Goal: Task Accomplishment & Management: Manage account settings

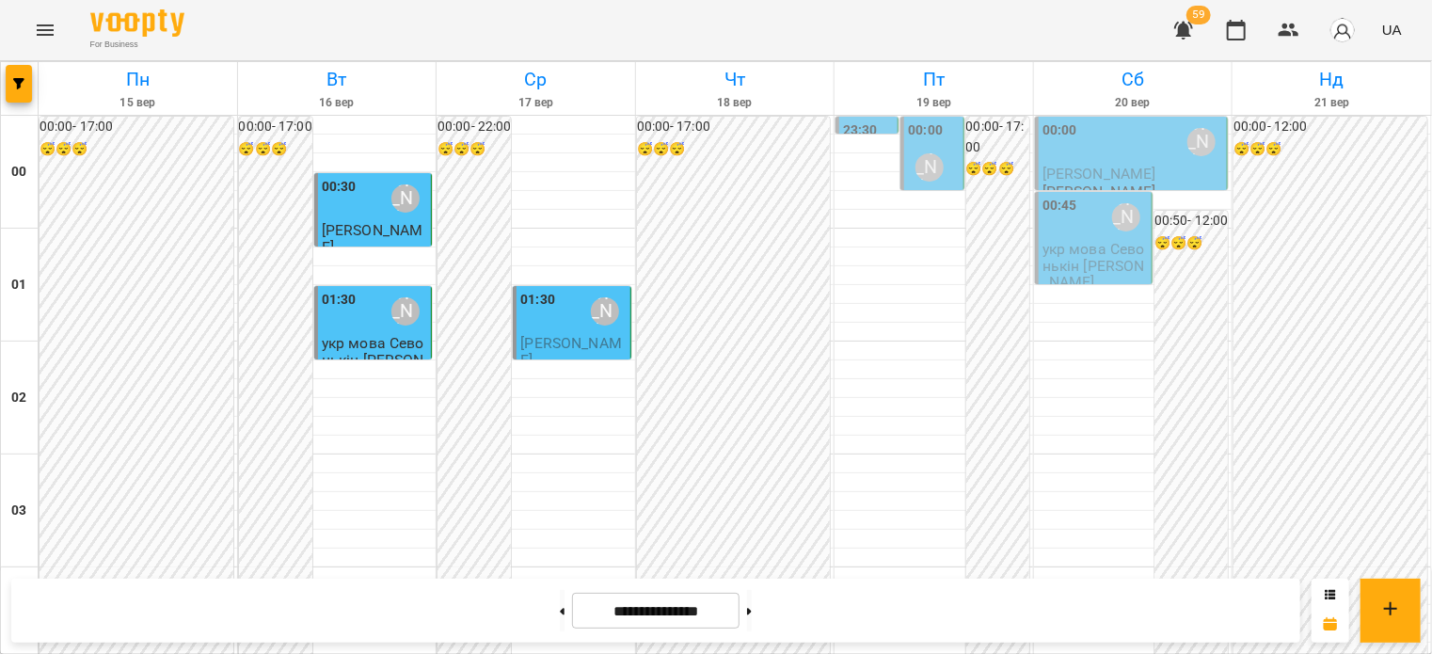
scroll to position [1693, 0]
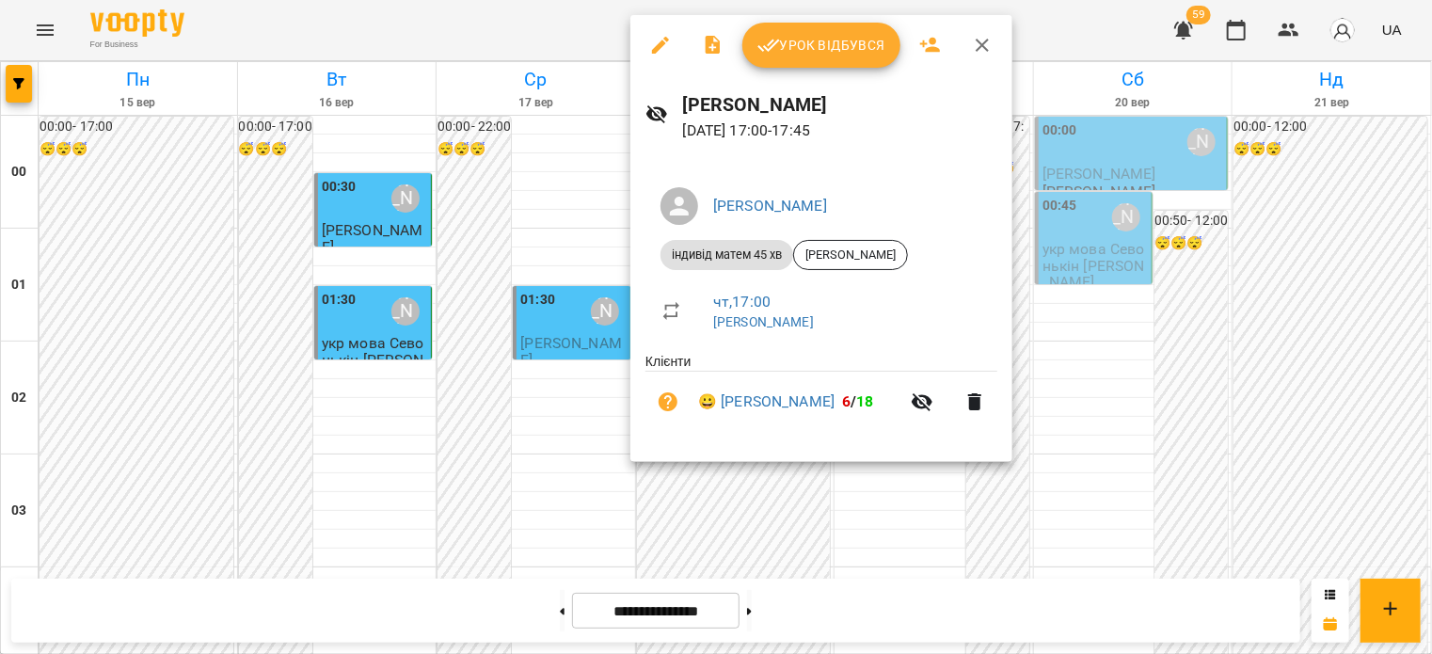
click at [815, 43] on span "Урок відбувся" at bounding box center [821, 45] width 128 height 23
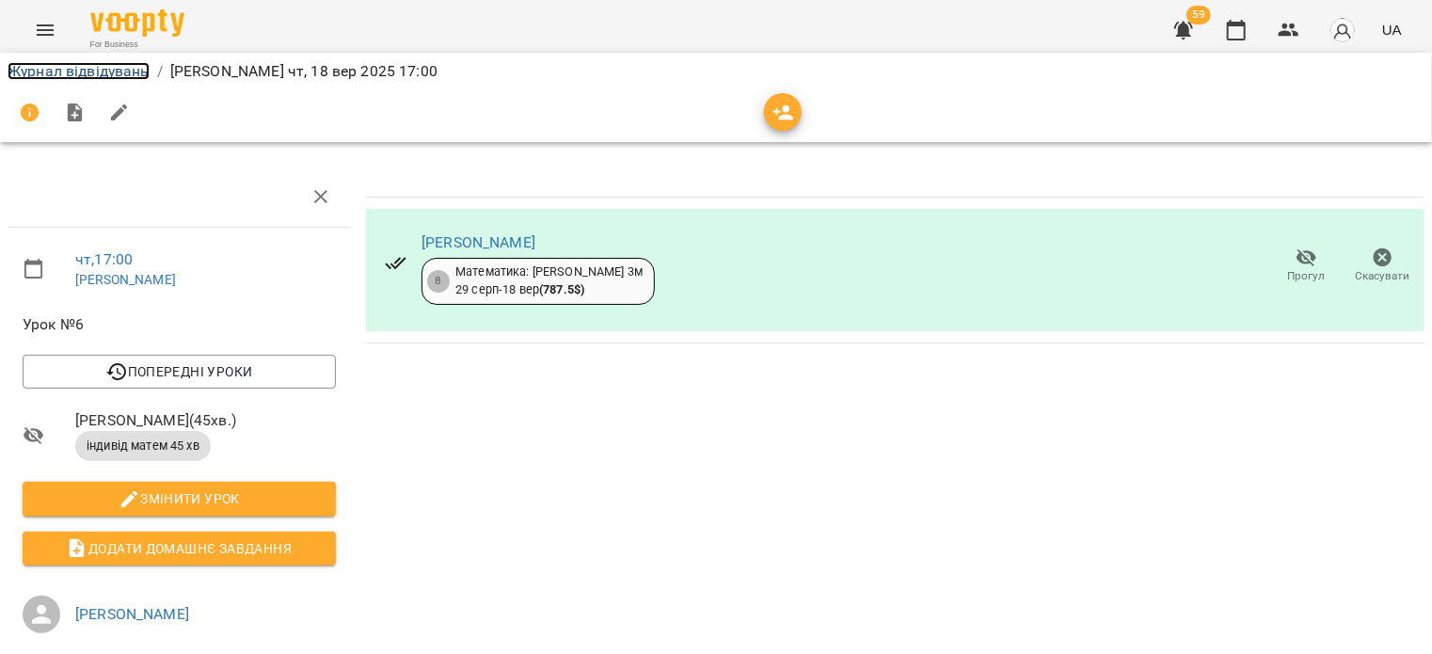
click at [114, 74] on link "Журнал відвідувань" at bounding box center [79, 71] width 142 height 18
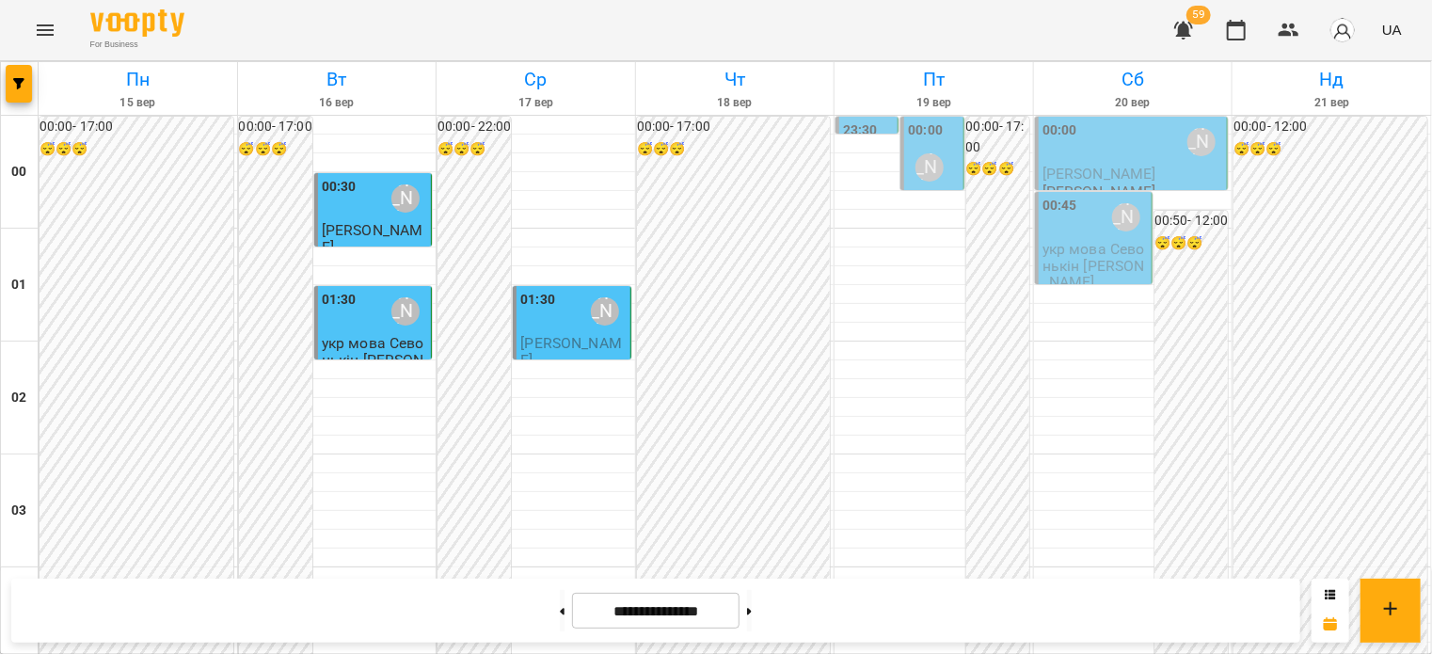
scroll to position [1787, 0]
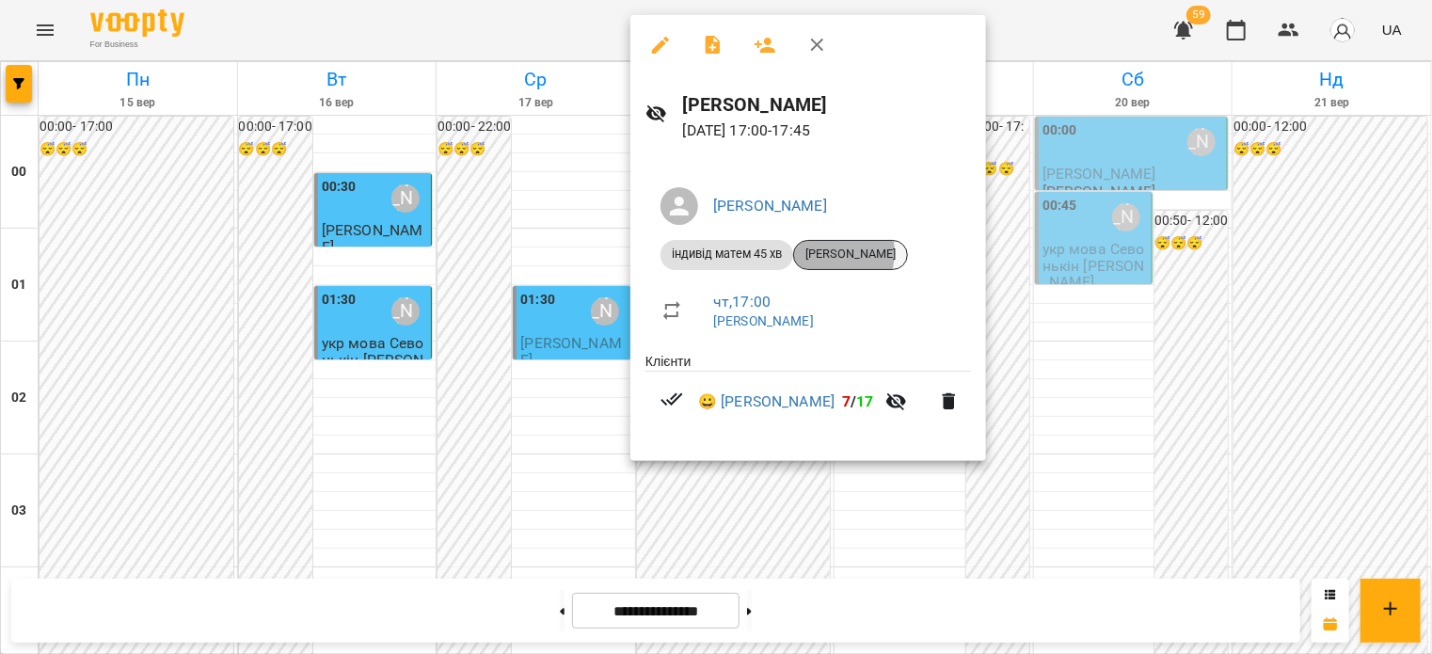
click at [819, 251] on span "[PERSON_NAME]" at bounding box center [850, 254] width 113 height 17
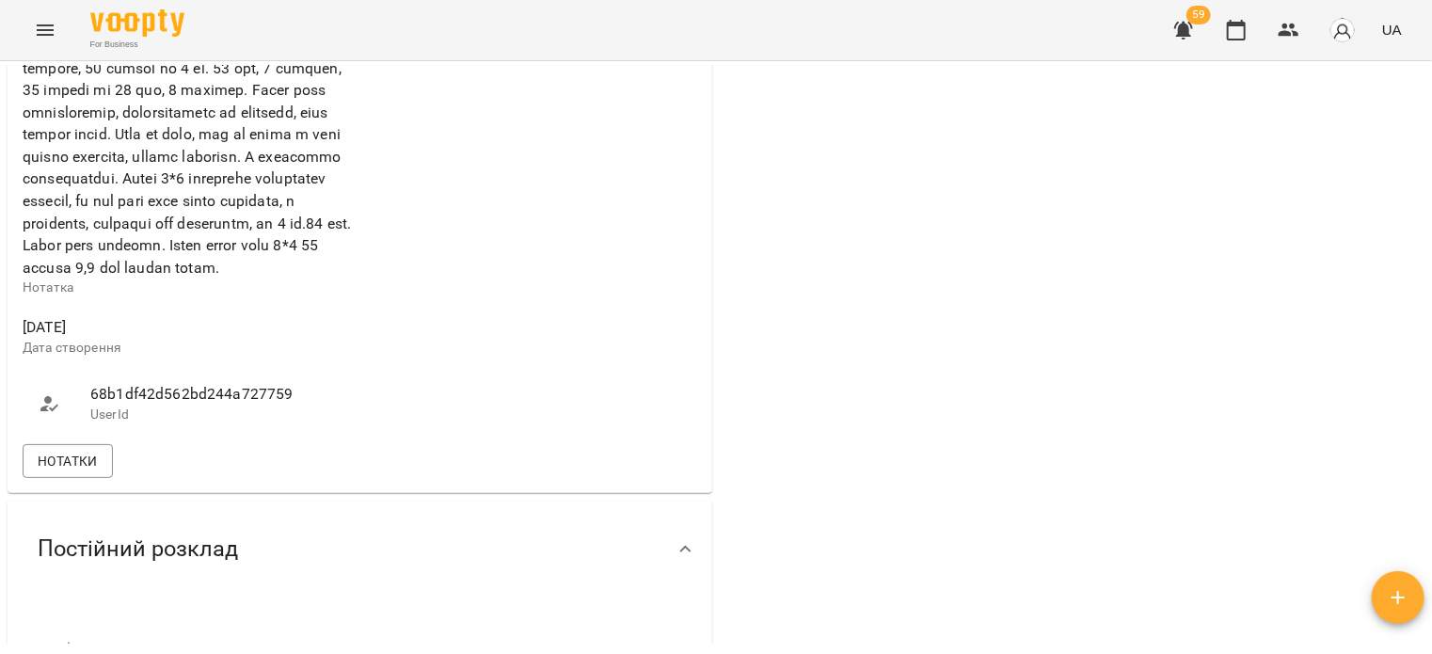
scroll to position [1035, 0]
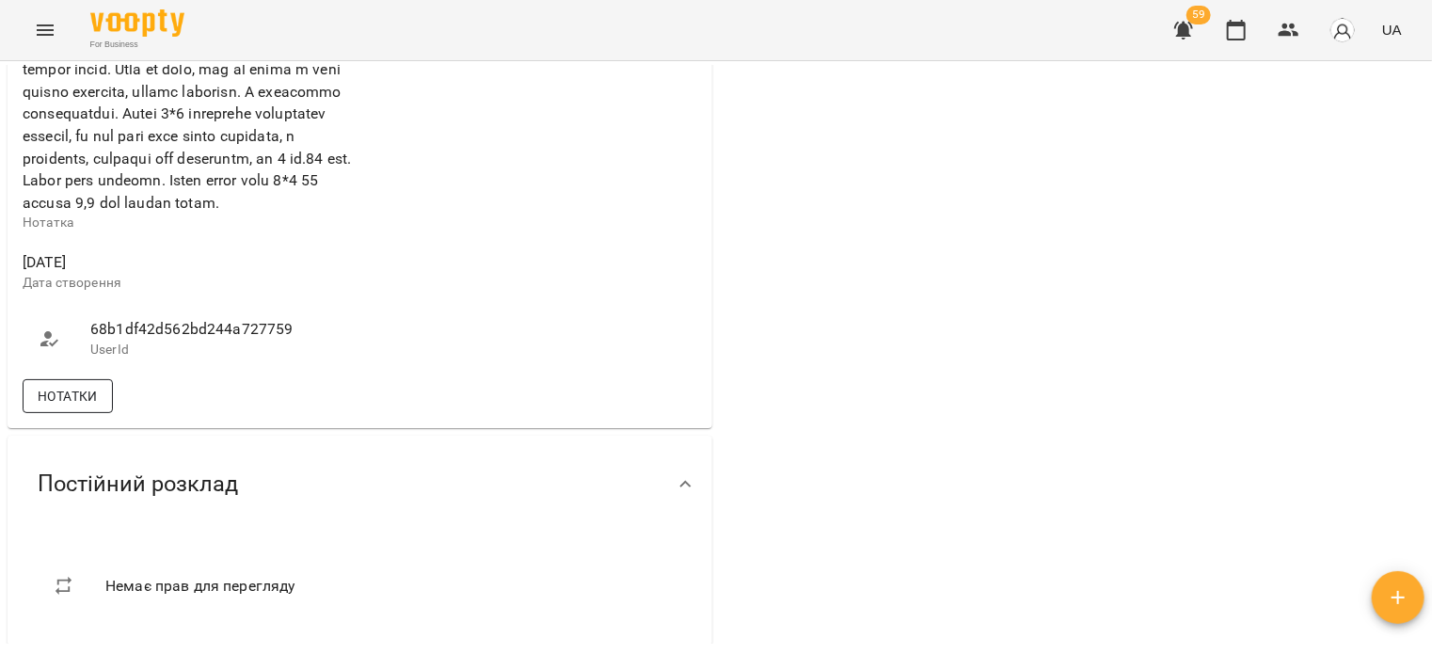
click at [62, 407] on span "Нотатки" at bounding box center [68, 396] width 60 height 23
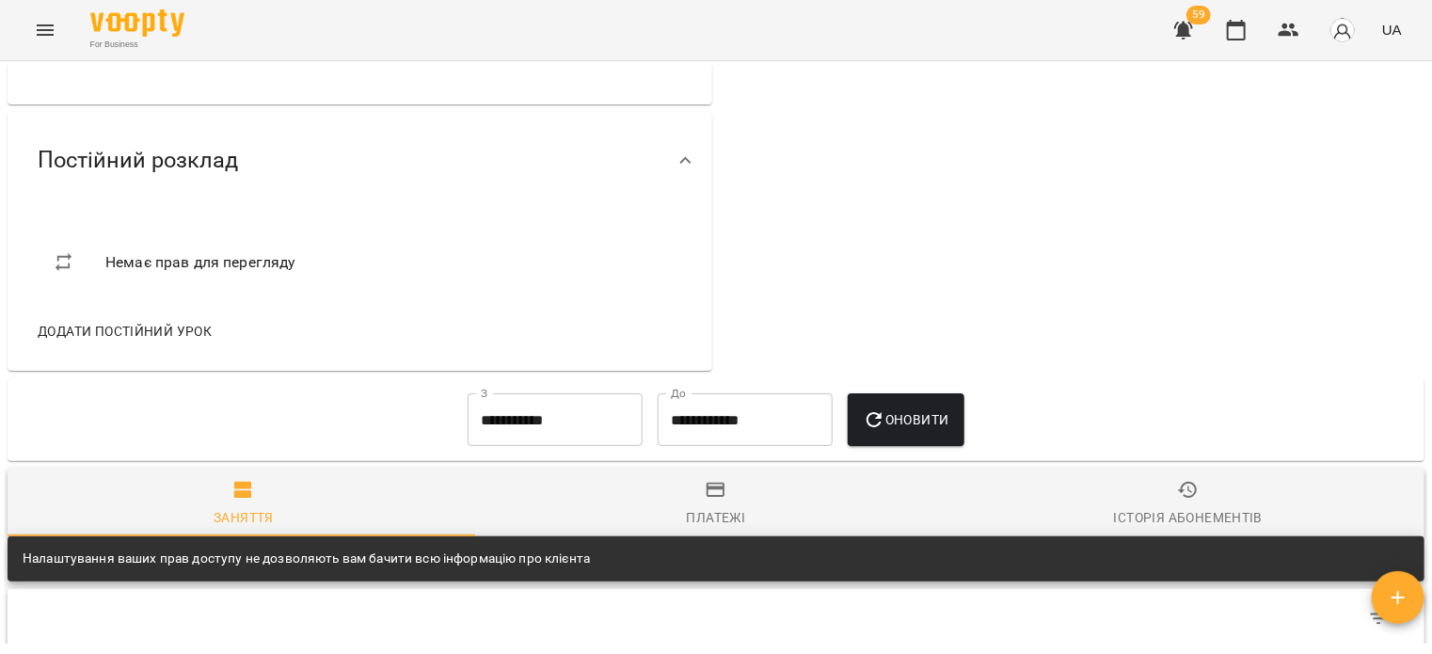
scroll to position [1317, 0]
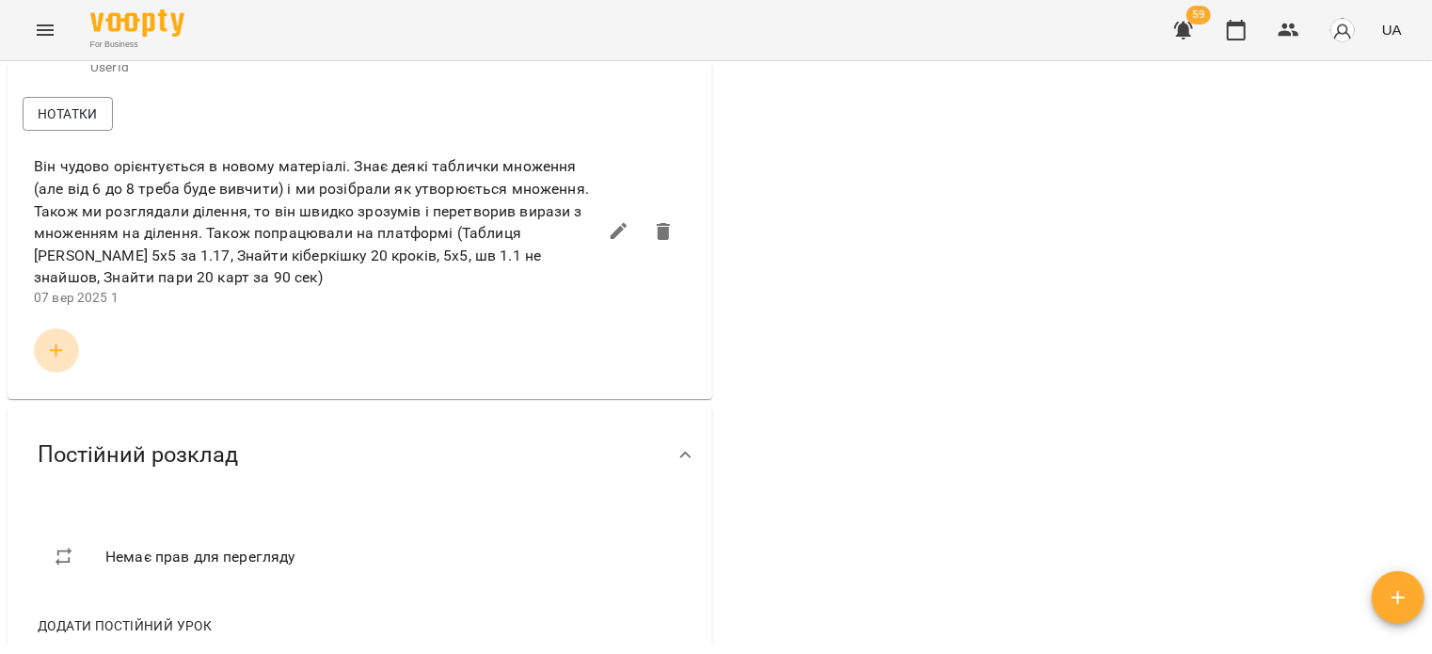
click at [53, 357] on icon "button" at bounding box center [56, 350] width 13 height 13
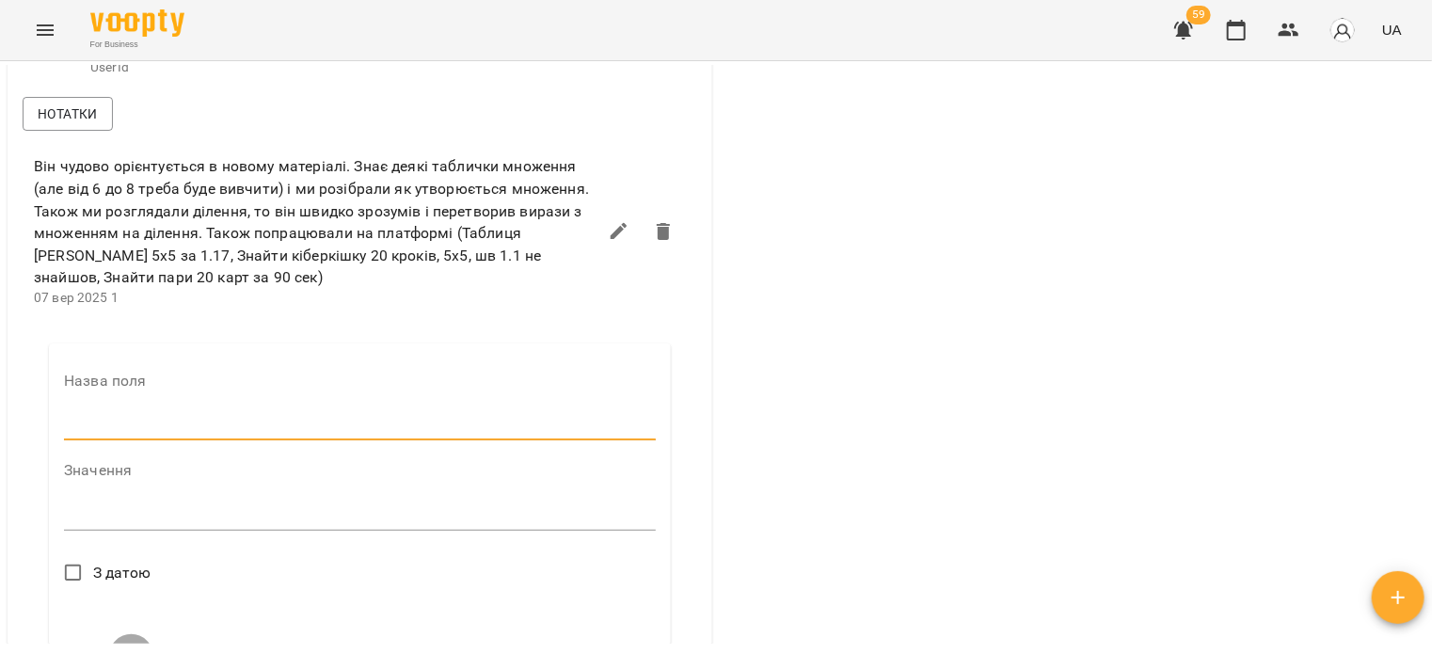
click at [127, 440] on input "text" at bounding box center [360, 425] width 592 height 30
type input "*"
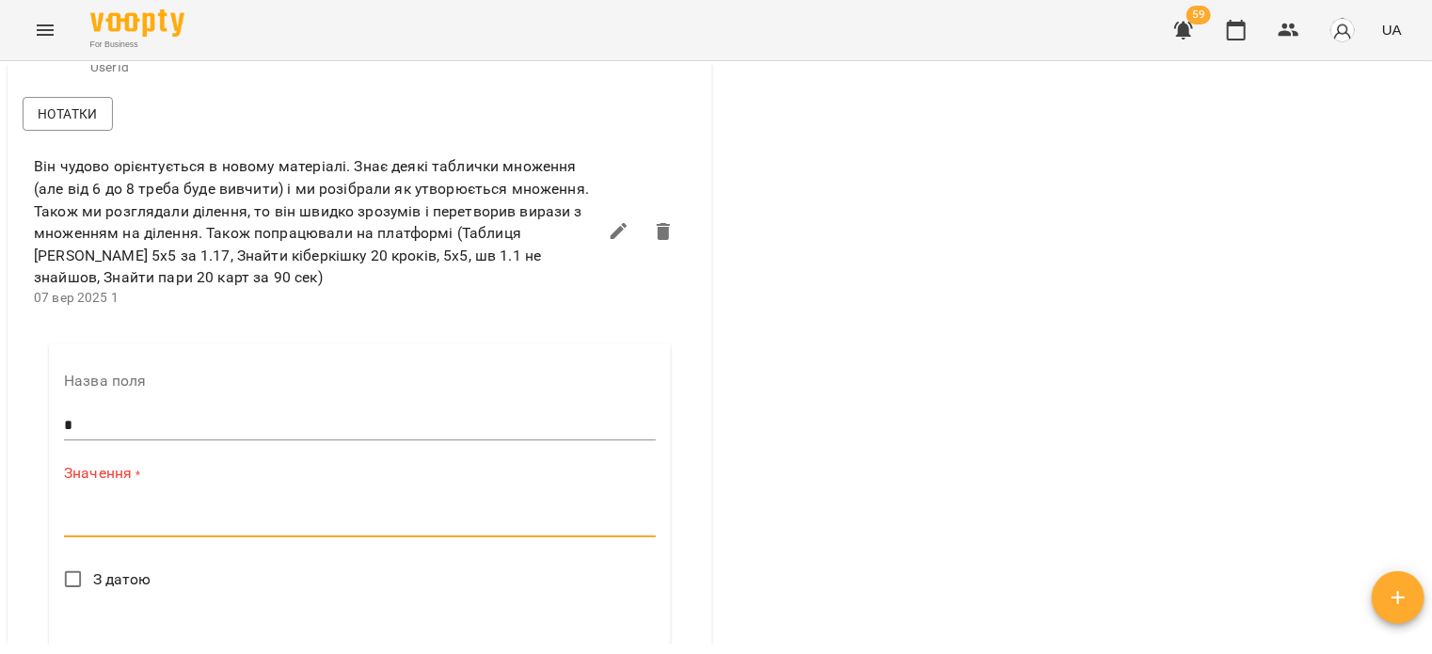
click at [146, 531] on textarea at bounding box center [360, 522] width 592 height 18
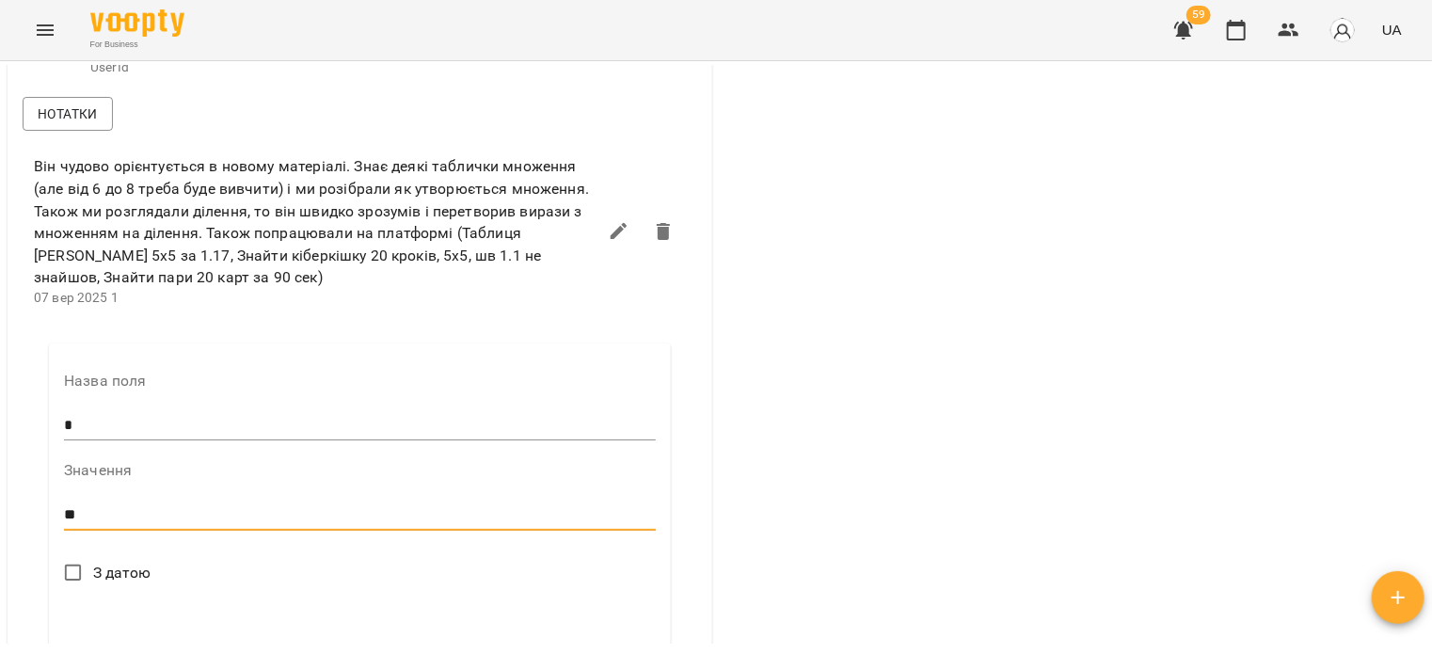
type textarea "*"
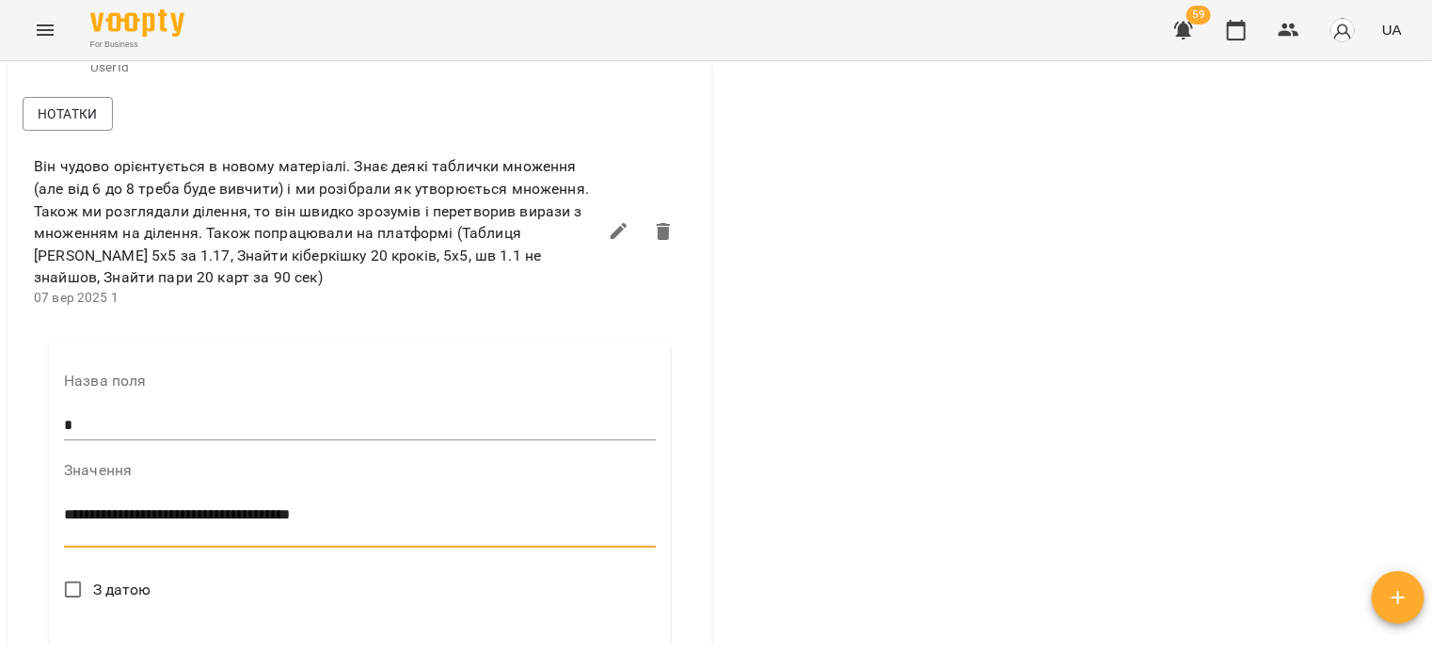
scroll to position [0, 0]
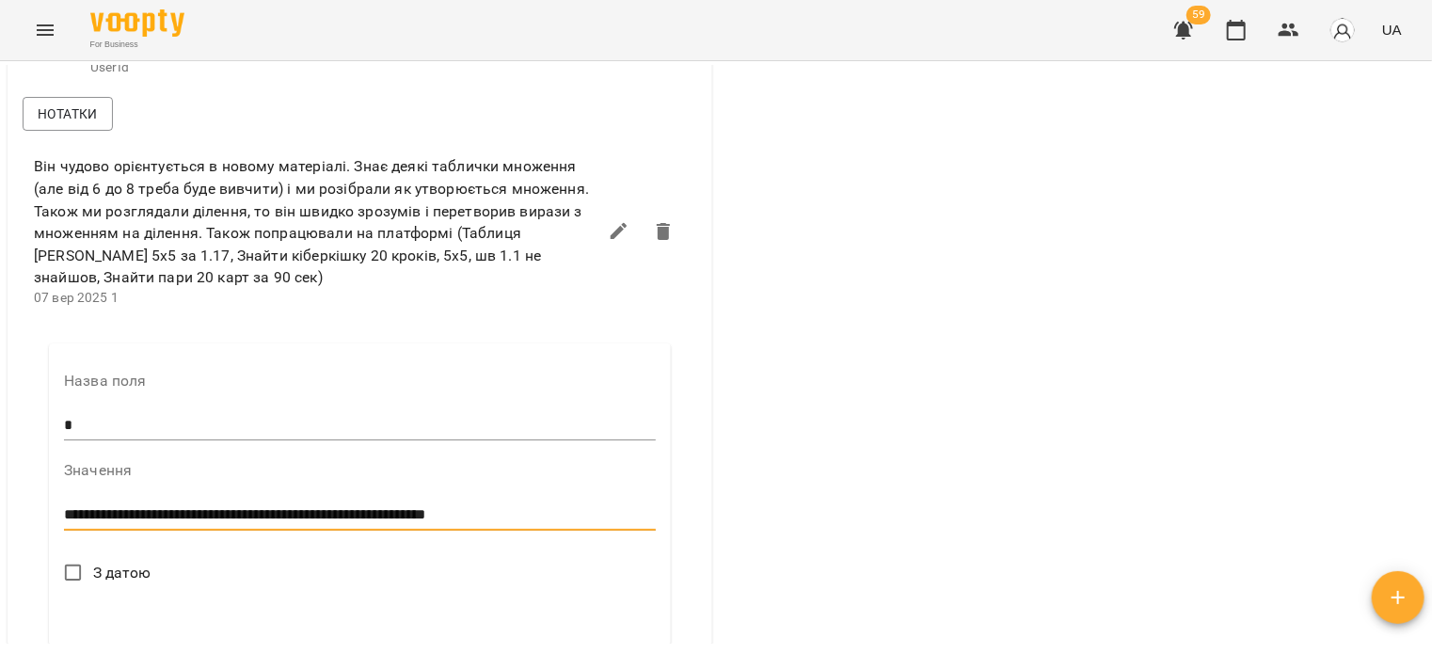
click at [493, 524] on textarea "**********" at bounding box center [356, 515] width 585 height 18
click at [542, 524] on textarea "**********" at bounding box center [356, 515] width 585 height 18
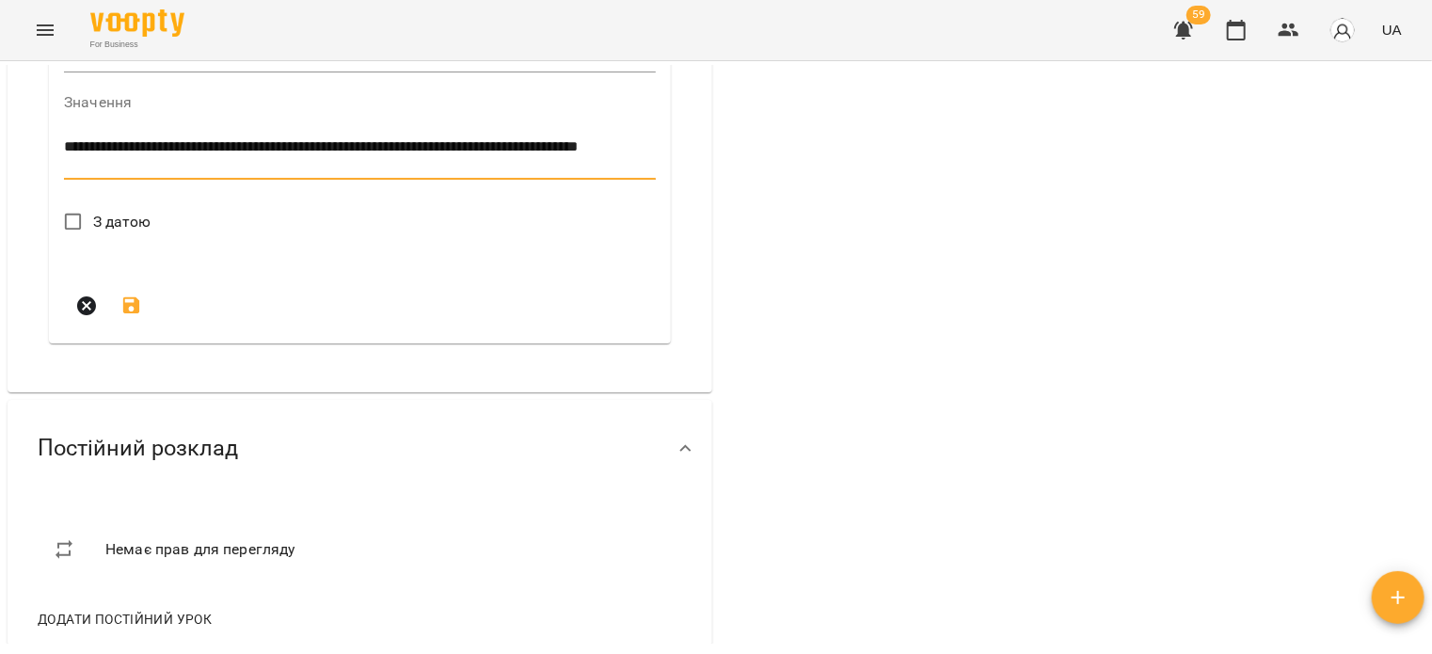
scroll to position [1693, 0]
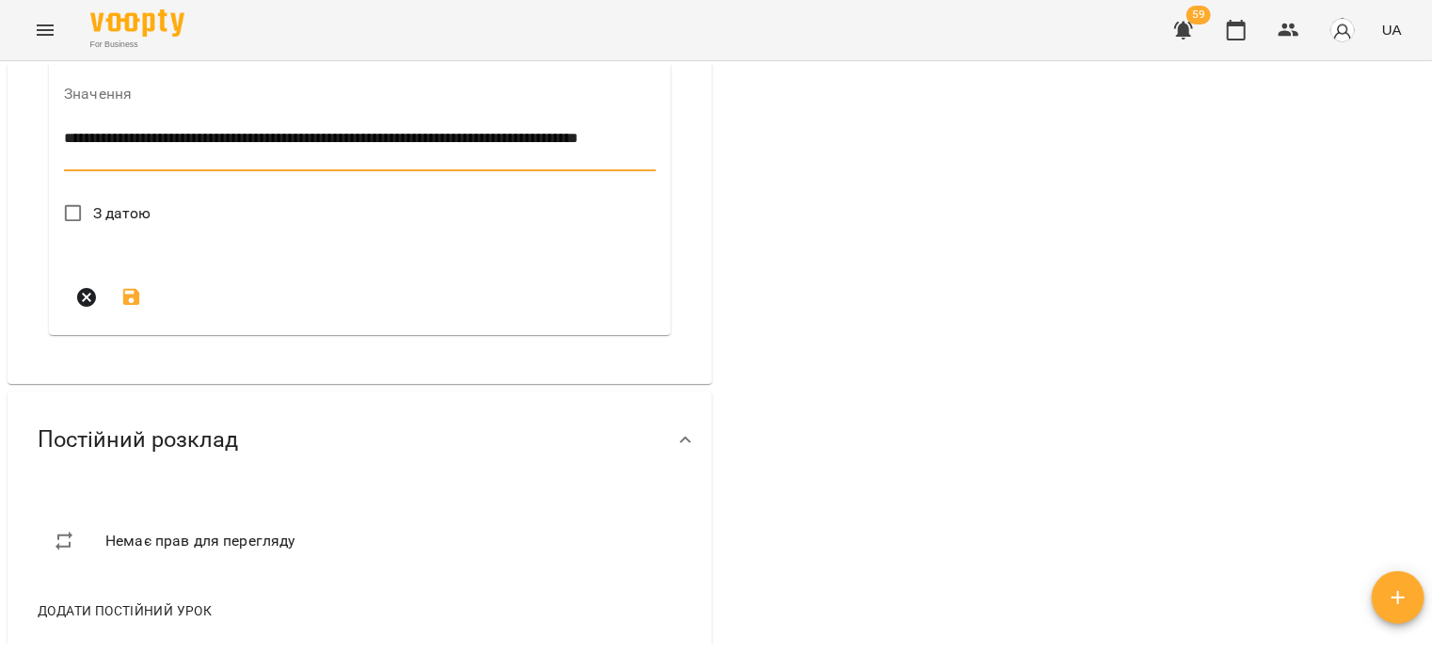
type textarea "**********"
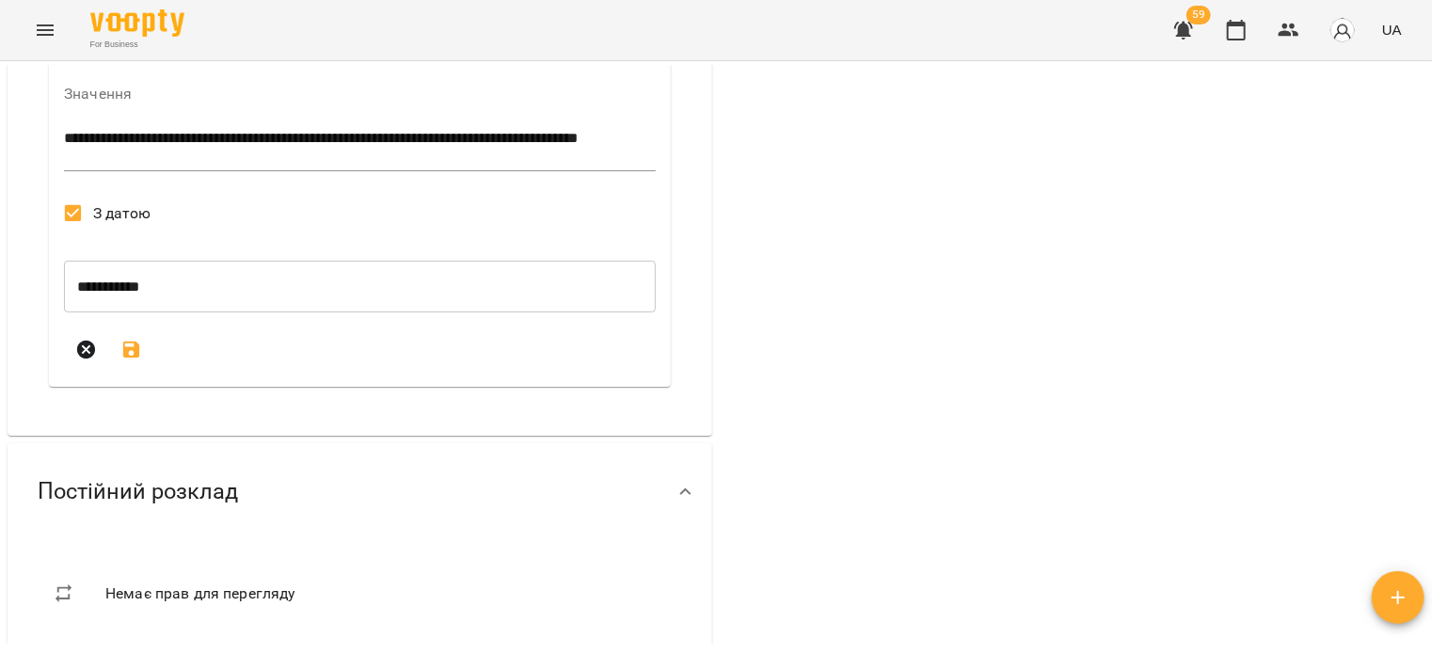
click at [134, 358] on icon "submit" at bounding box center [131, 349] width 17 height 17
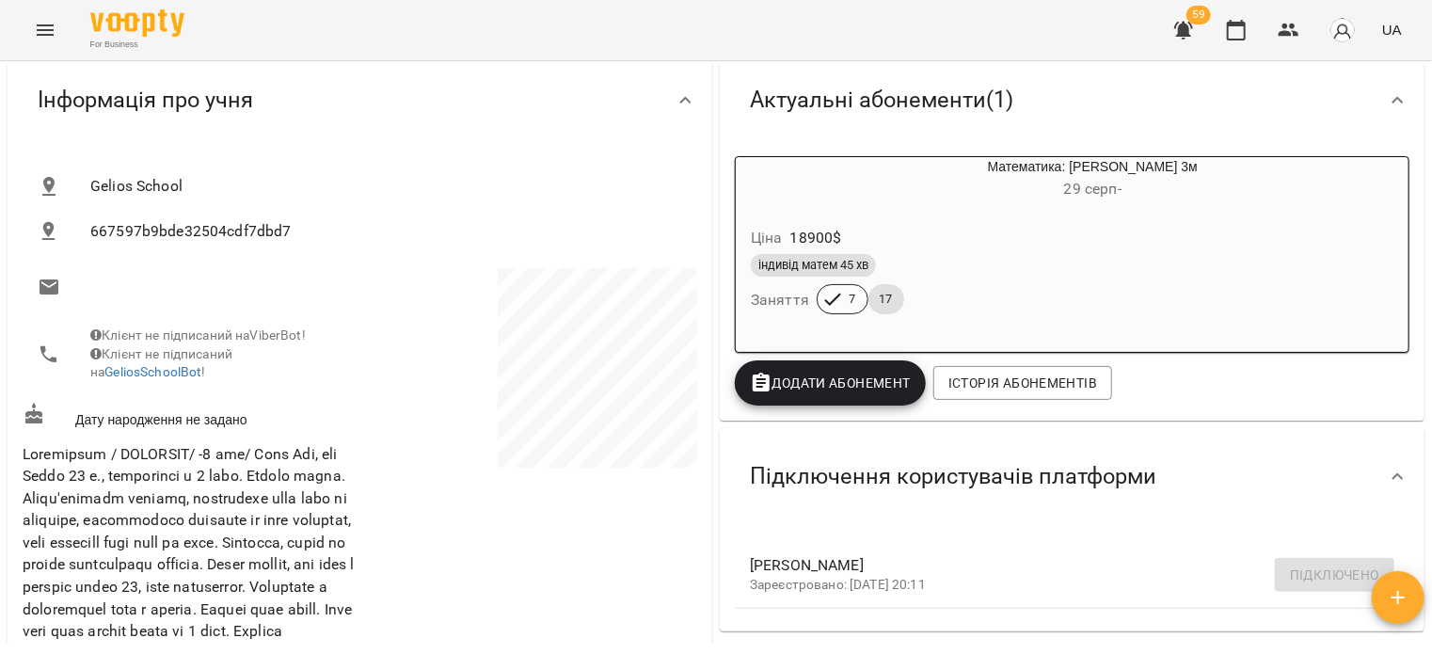
scroll to position [0, 0]
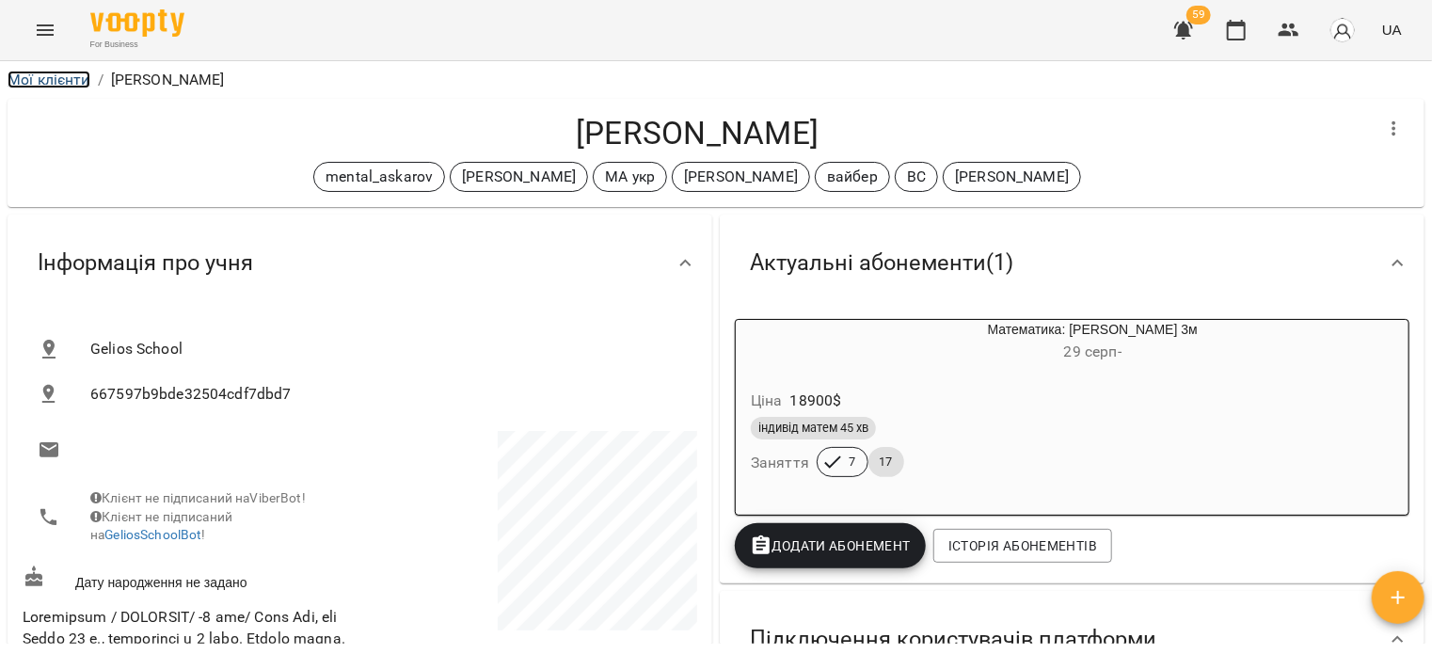
click at [38, 81] on link "Мої клієнти" at bounding box center [49, 80] width 83 height 18
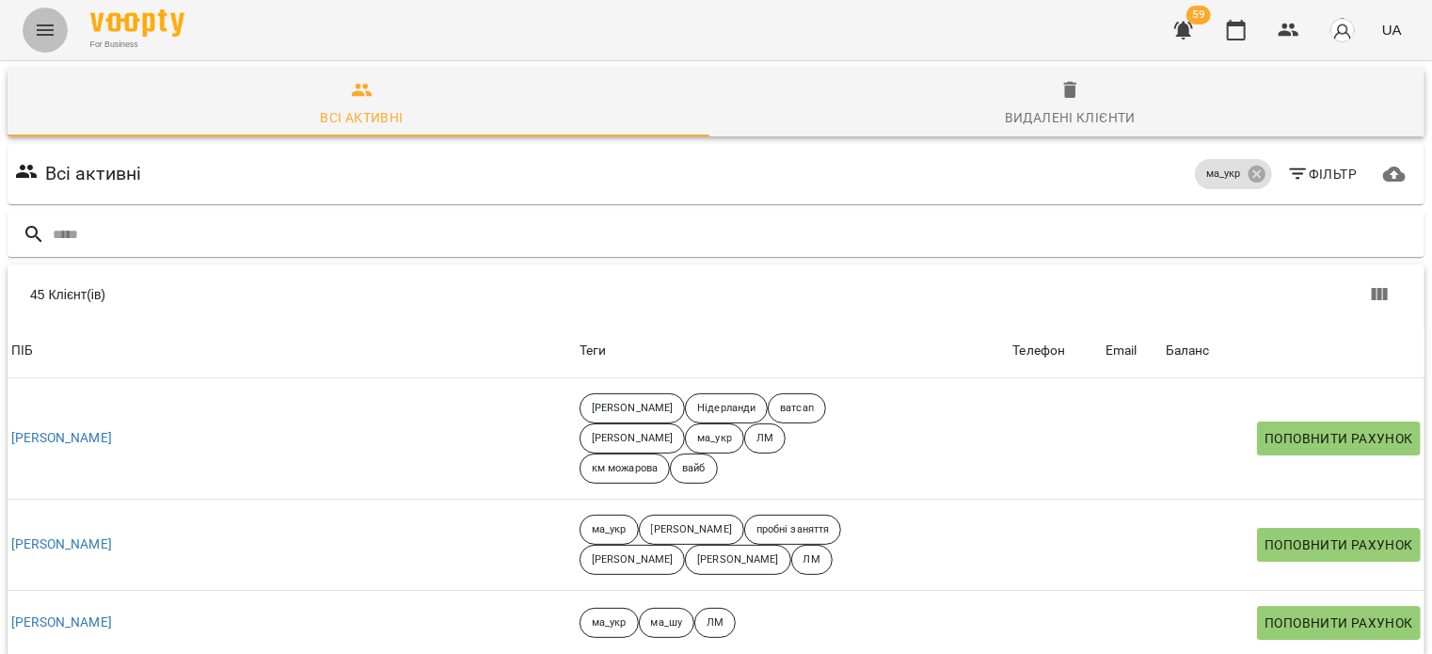
click at [45, 27] on icon "Menu" at bounding box center [45, 30] width 23 height 23
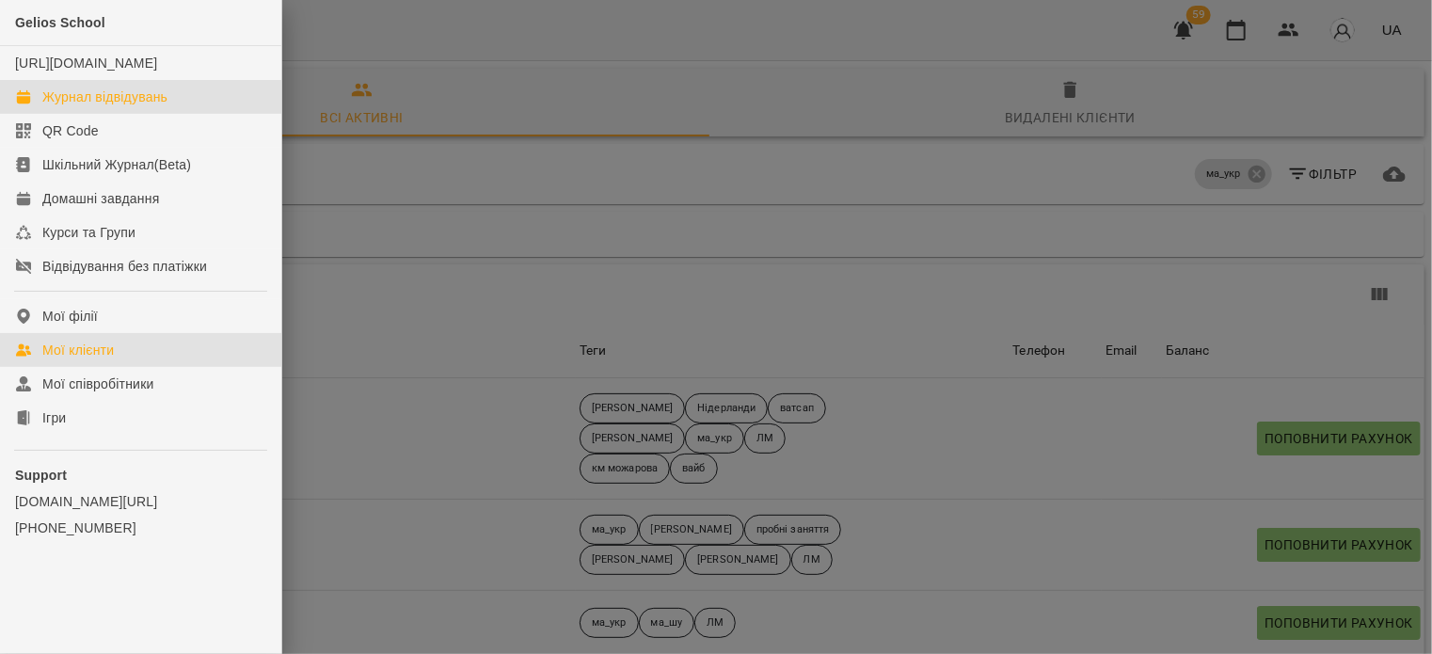
click at [87, 106] on div "Журнал відвідувань" at bounding box center [104, 96] width 125 height 19
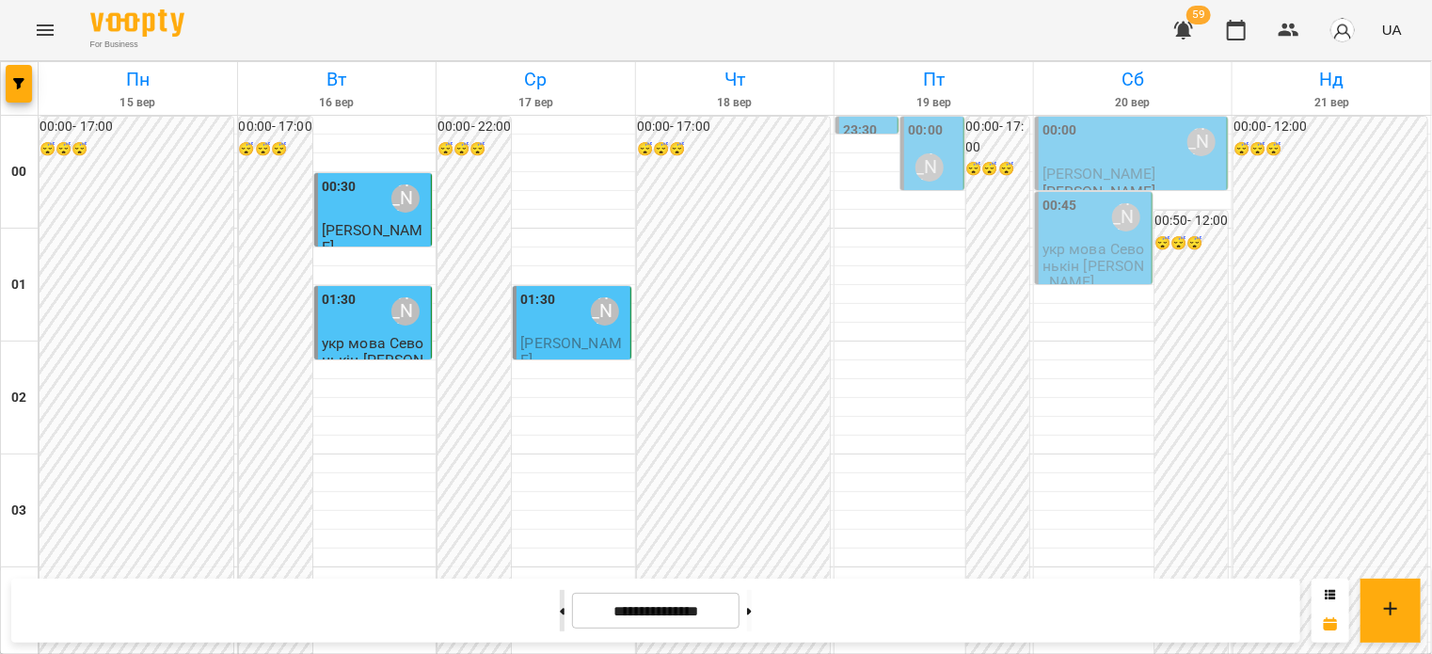
click at [560, 609] on button at bounding box center [562, 610] width 5 height 41
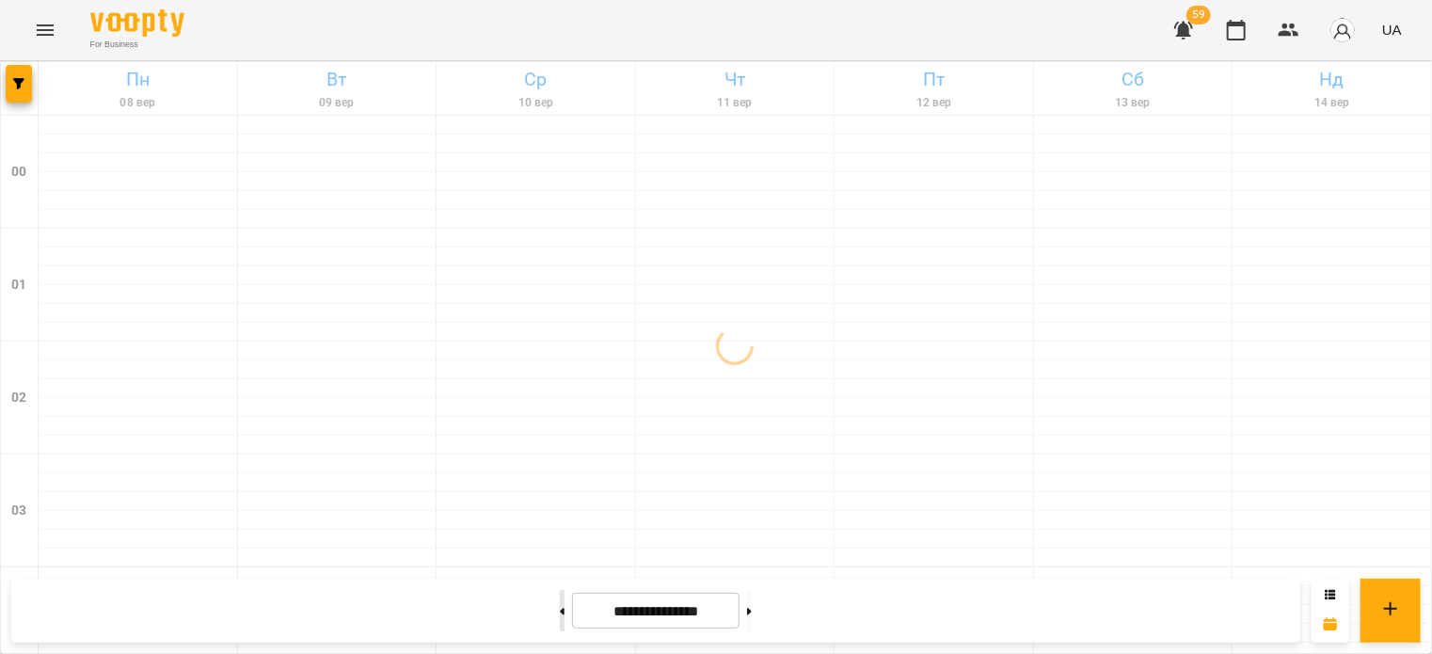
click at [560, 609] on button at bounding box center [562, 610] width 5 height 41
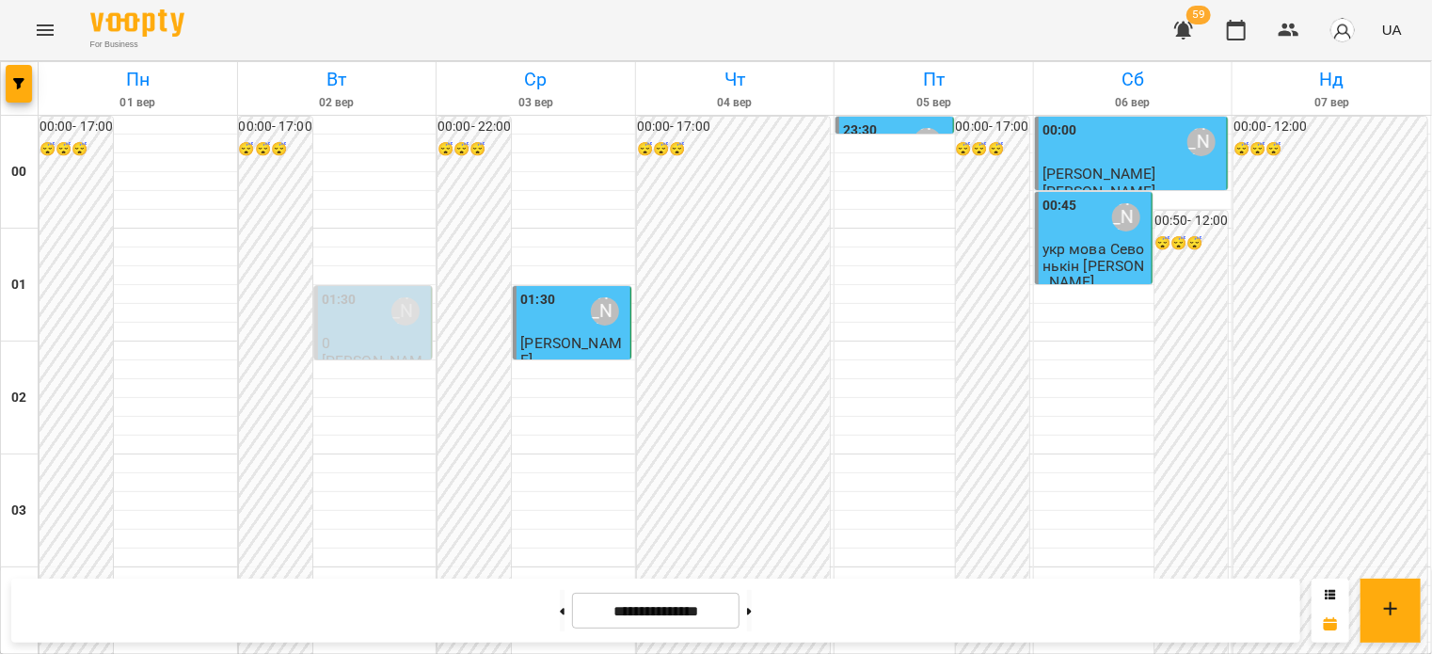
scroll to position [1126, 0]
click at [752, 610] on button at bounding box center [749, 610] width 5 height 41
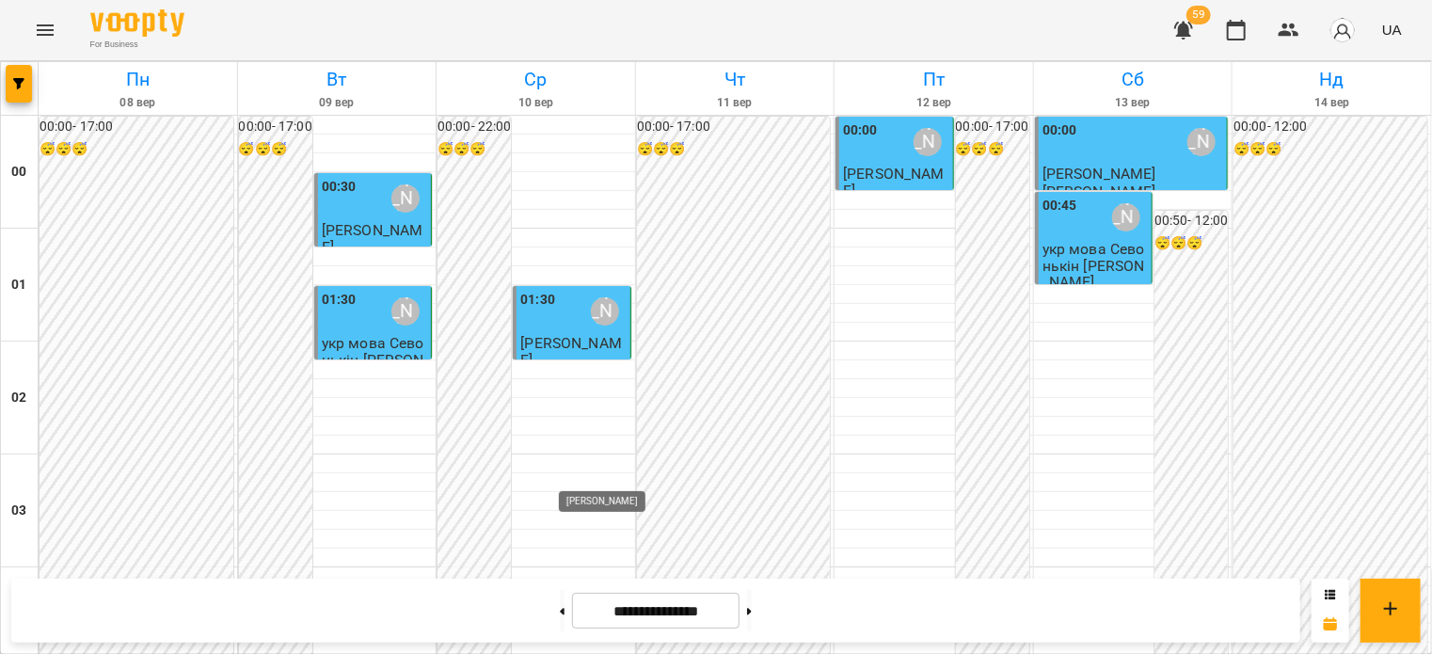
scroll to position [2255, 0]
click at [752, 611] on button at bounding box center [749, 610] width 5 height 41
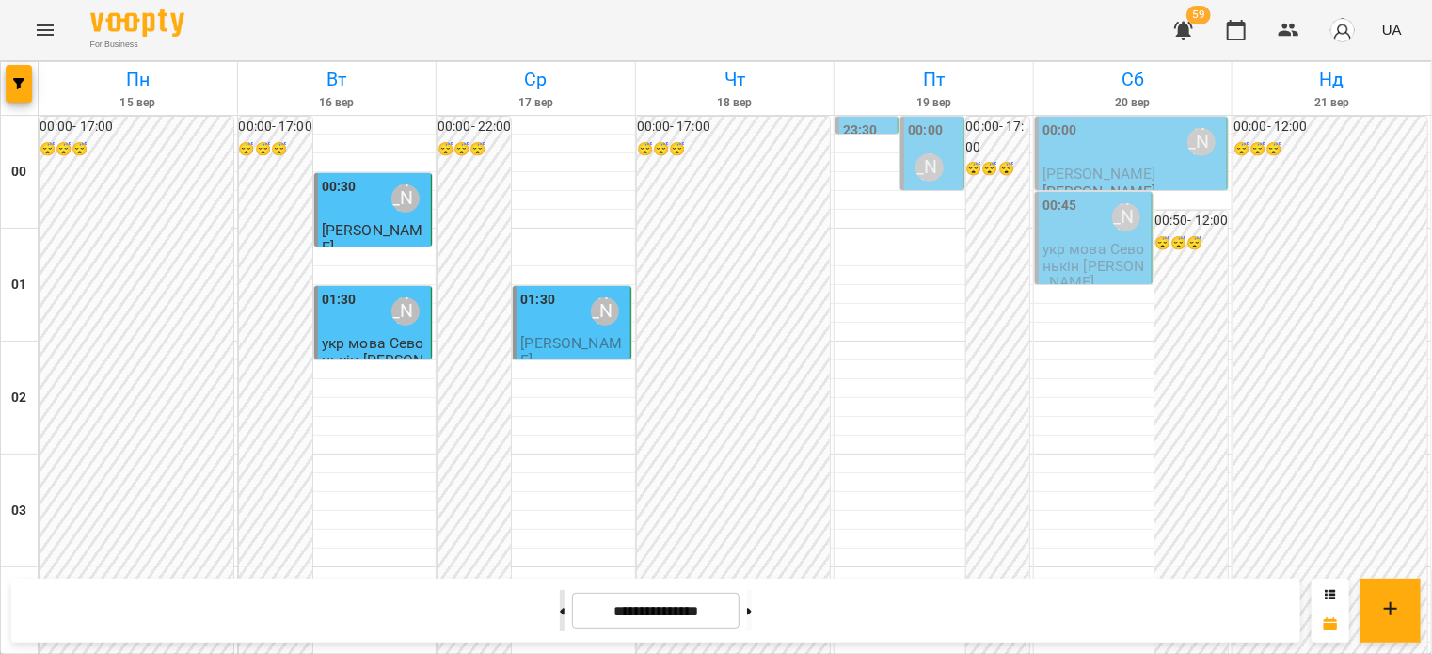
click at [561, 609] on icon at bounding box center [563, 611] width 5 height 7
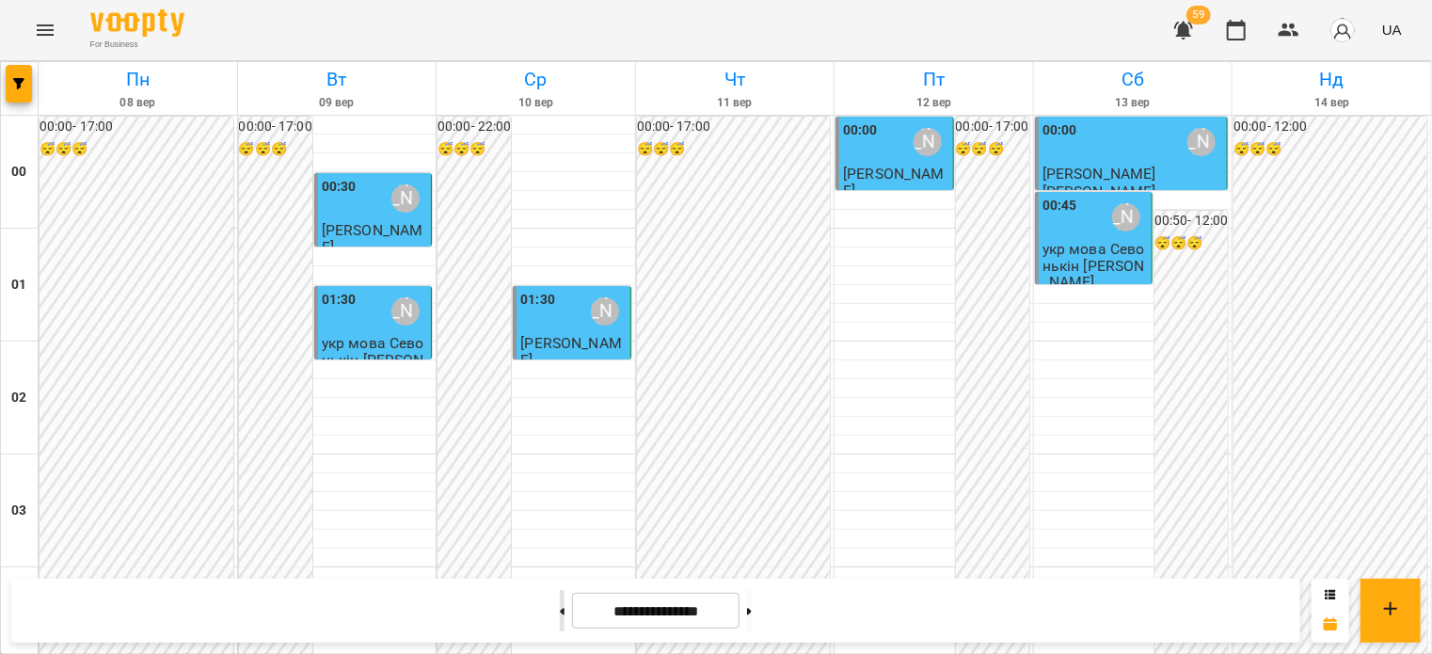
click at [560, 607] on button at bounding box center [562, 610] width 5 height 41
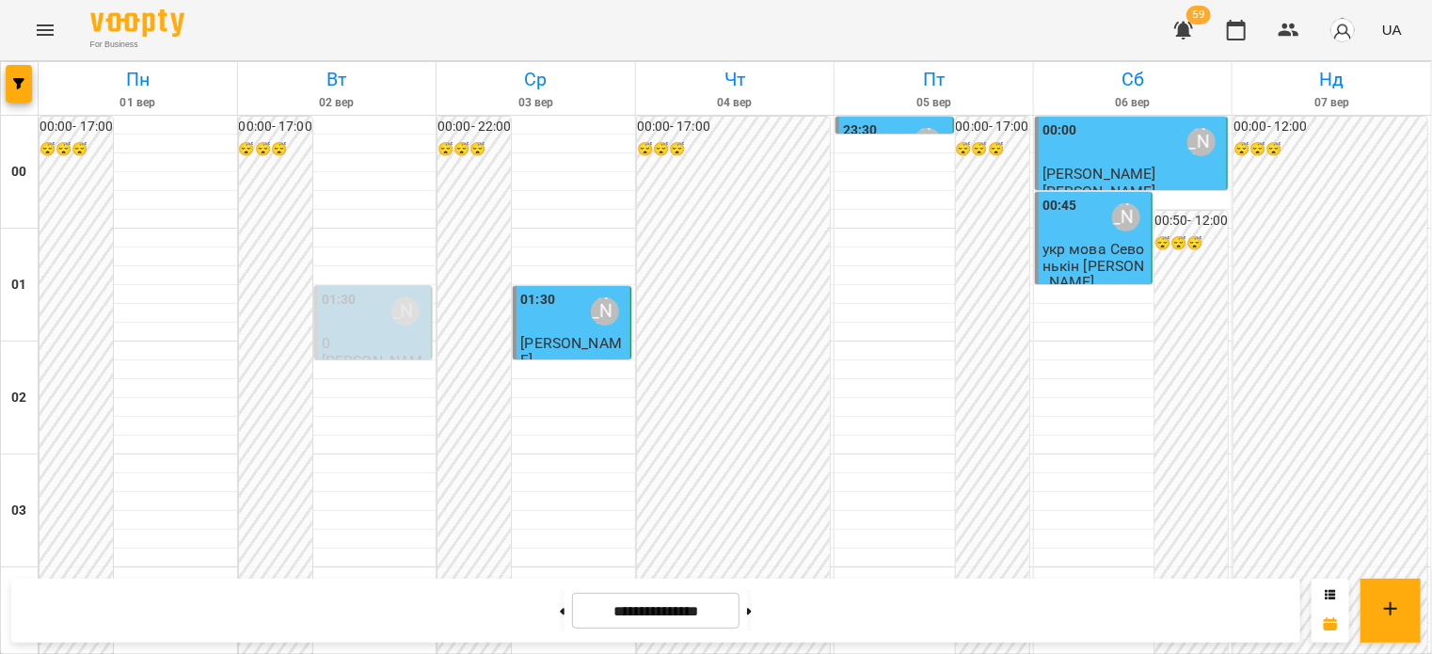
scroll to position [1881, 0]
click at [752, 605] on button at bounding box center [749, 610] width 5 height 41
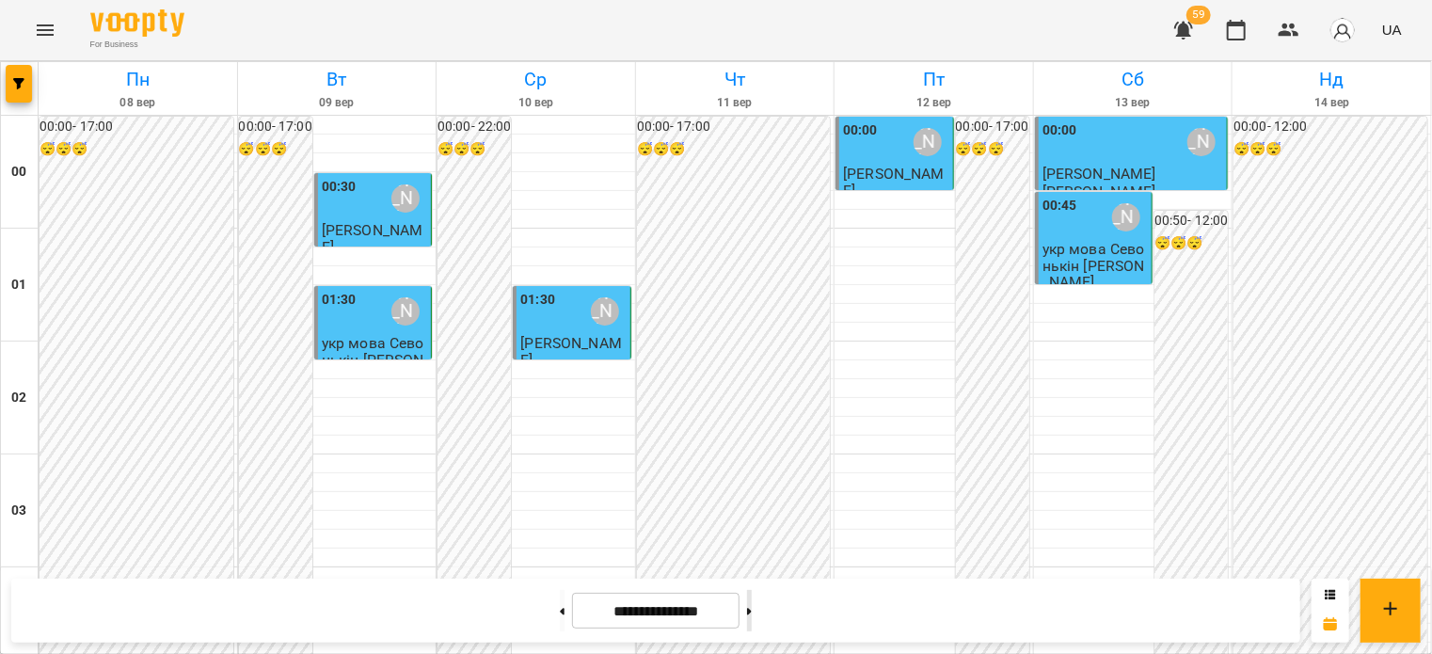
click at [752, 606] on button at bounding box center [749, 610] width 5 height 41
type input "**********"
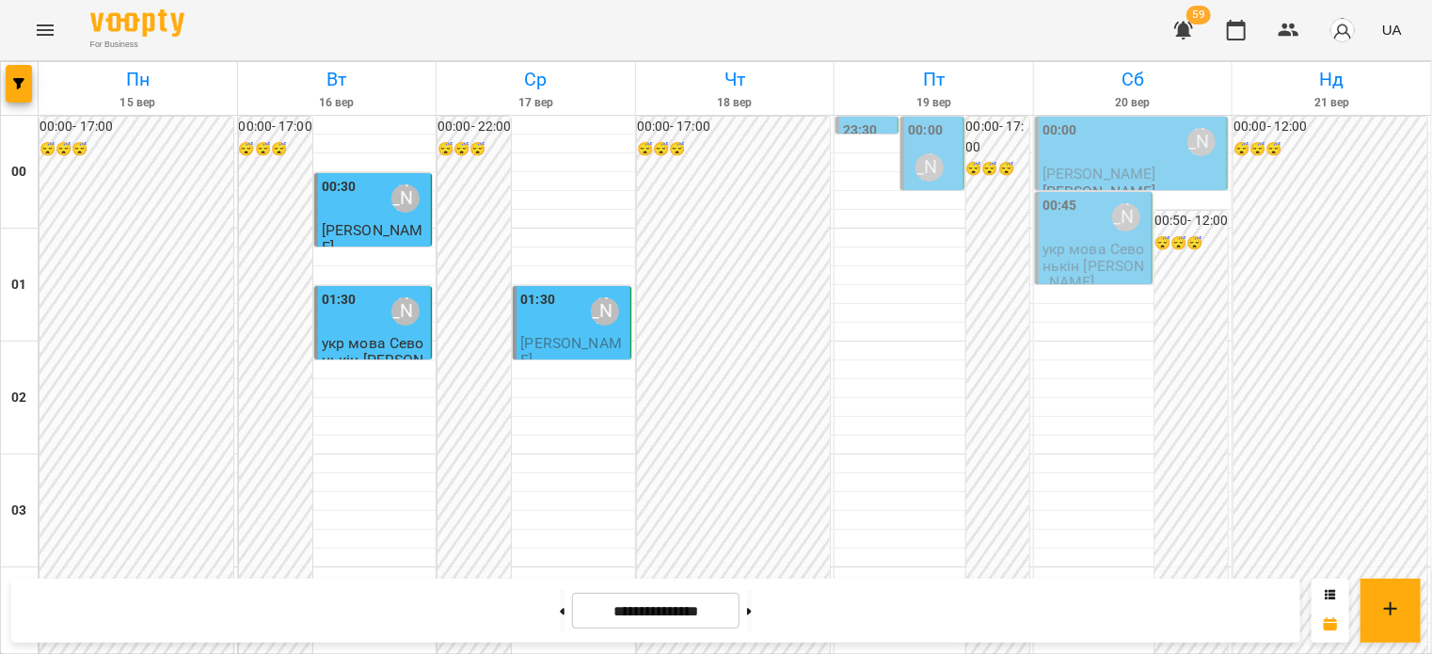
scroll to position [1878, 0]
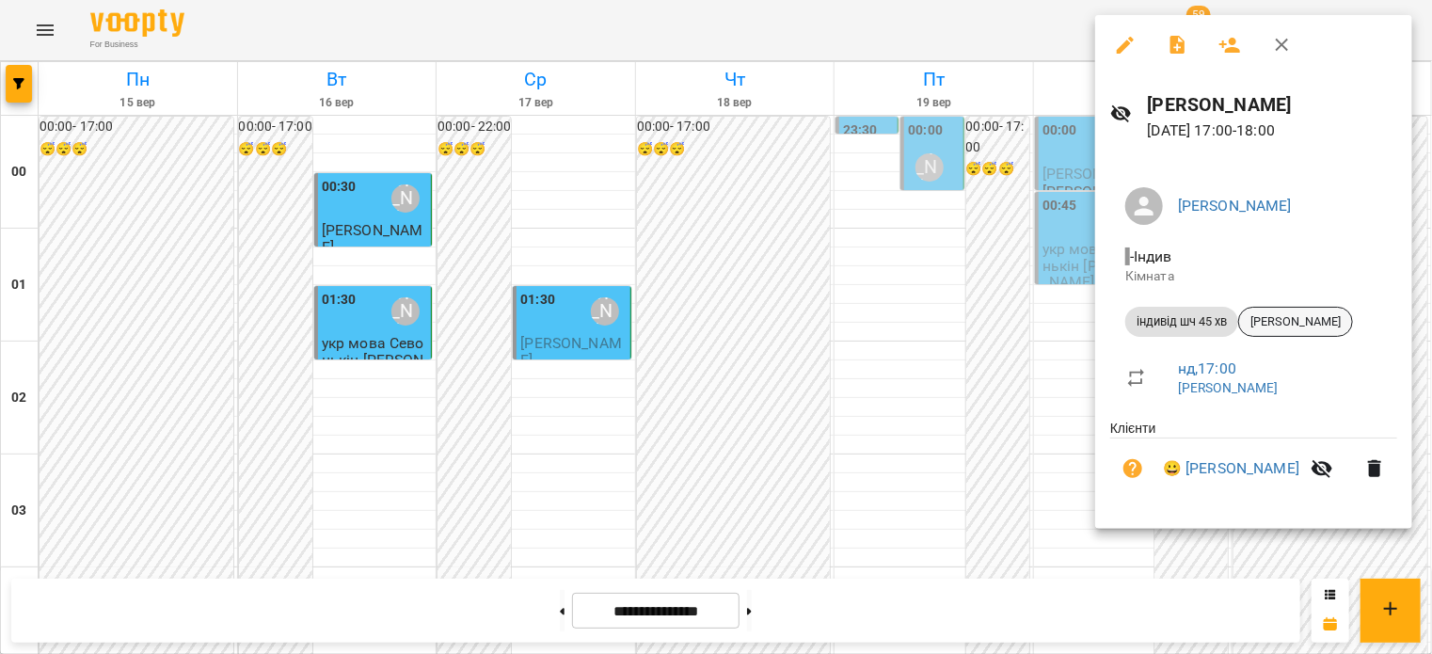
click at [1306, 324] on span "[PERSON_NAME]" at bounding box center [1295, 321] width 113 height 17
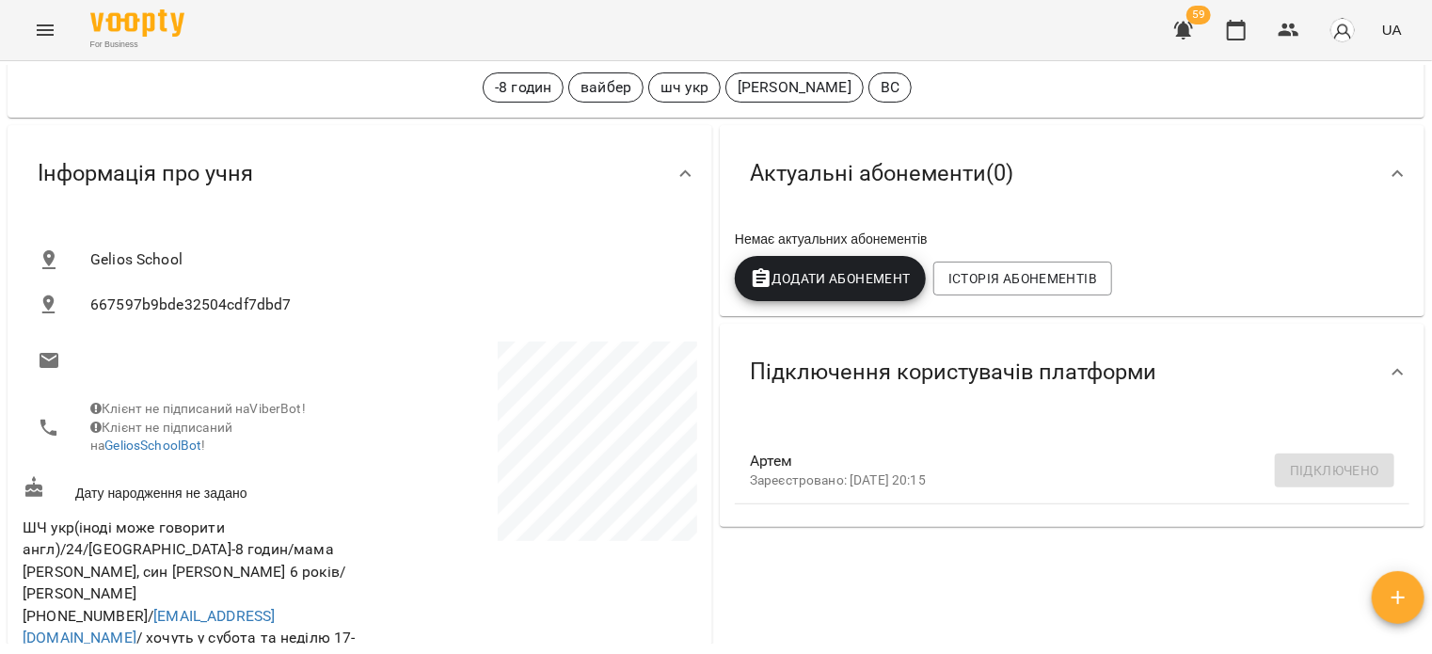
scroll to position [94, 0]
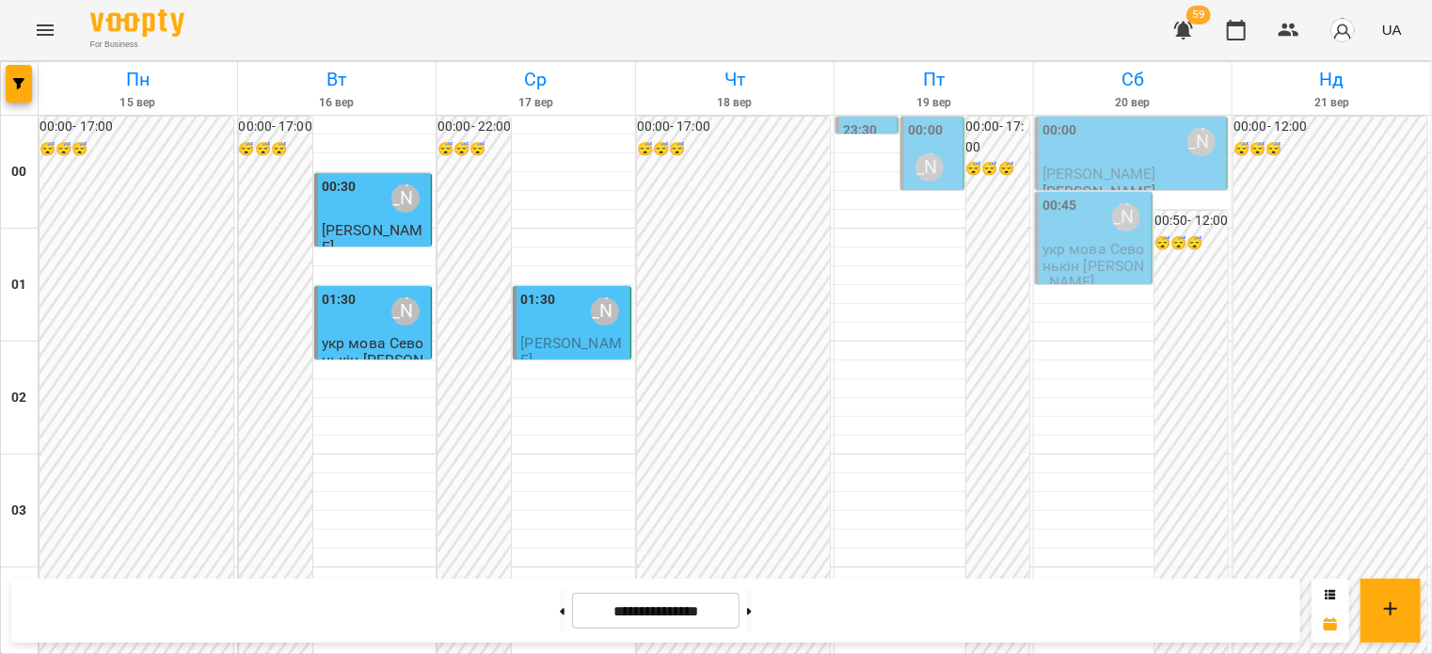
scroll to position [1975, 0]
